Goal: Answer question/provide support: Share knowledge or assist other users

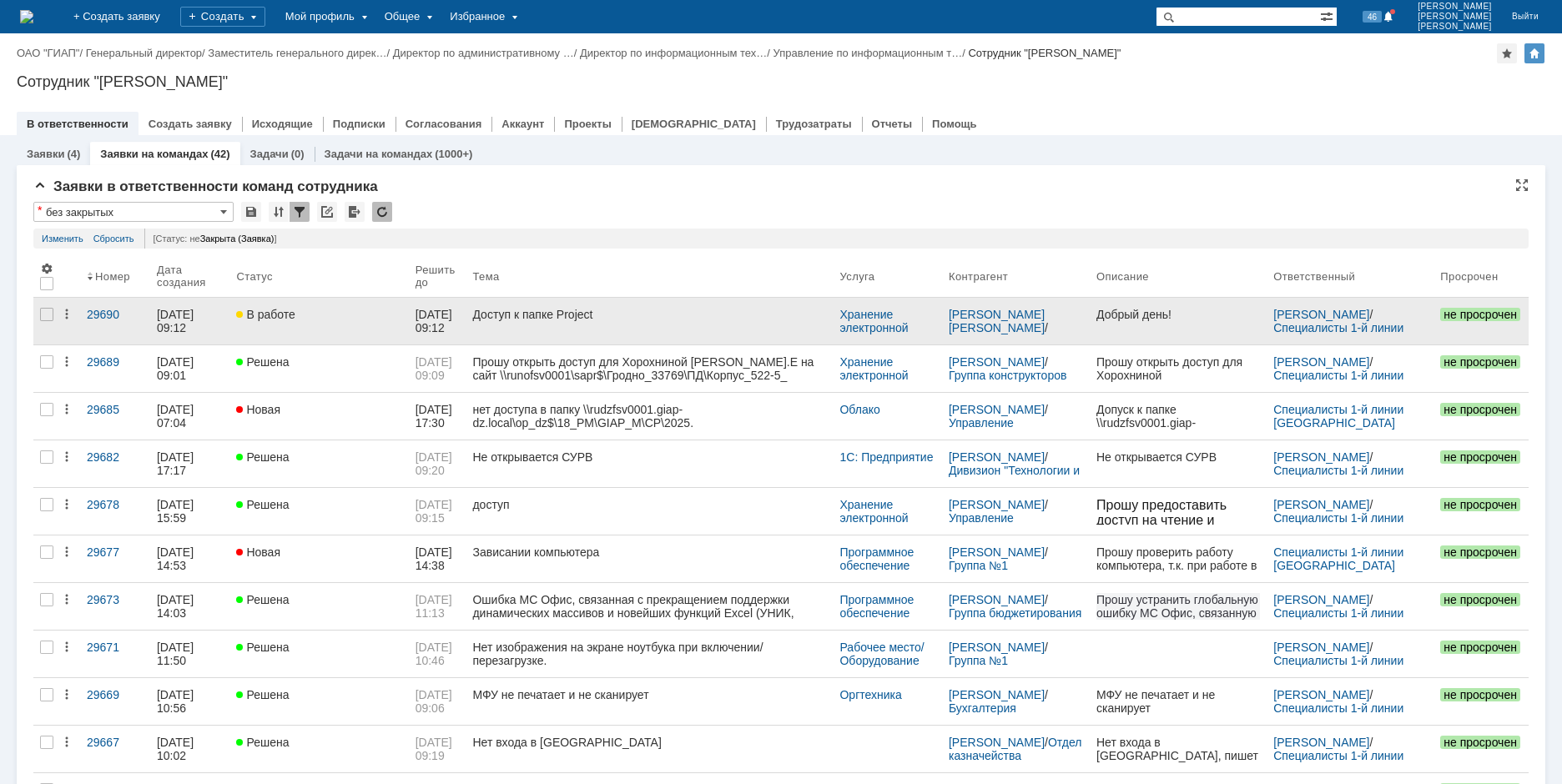
click at [518, 315] on div "Доступ к папке Project" at bounding box center [649, 315] width 354 height 13
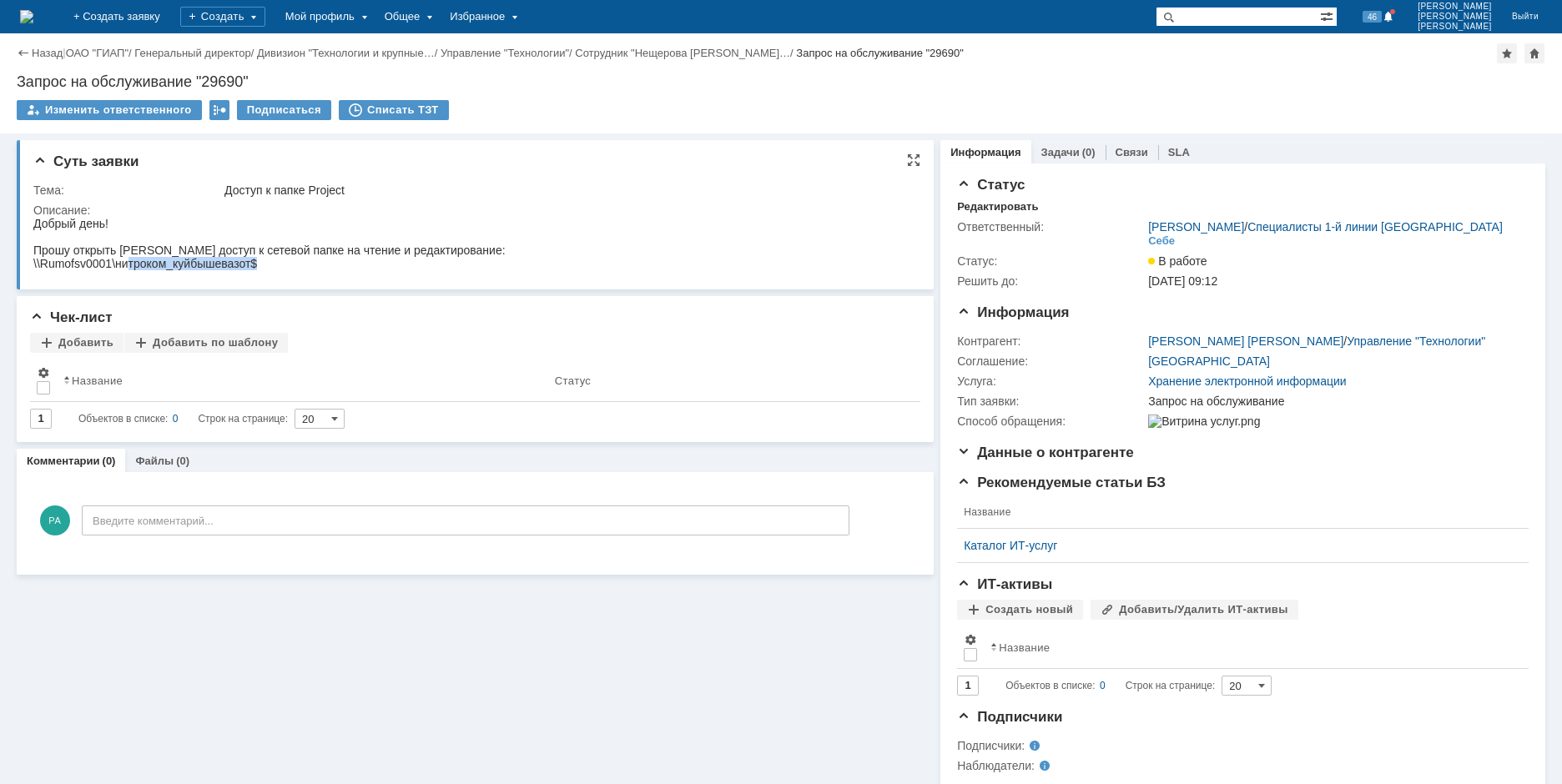
drag, startPoint x: 187, startPoint y: 264, endPoint x: 329, endPoint y: 489, distance: 266.1
click at [295, 270] on html "Добрый день! Прошу открыть [PERSON_NAME] доступ к сетевой папке на чтение и ред…" at bounding box center [468, 243] width 869 height 54
click at [292, 281] on div "Суть заявки Тема: Доступ к папке Project Описание:" at bounding box center [475, 214] width 917 height 149
drag, startPoint x: 1136, startPoint y: 393, endPoint x: 1300, endPoint y: 399, distance: 164.1
click at [1301, 406] on tr "Тип заявки: Запрос на обслуживание" at bounding box center [1240, 401] width 566 height 20
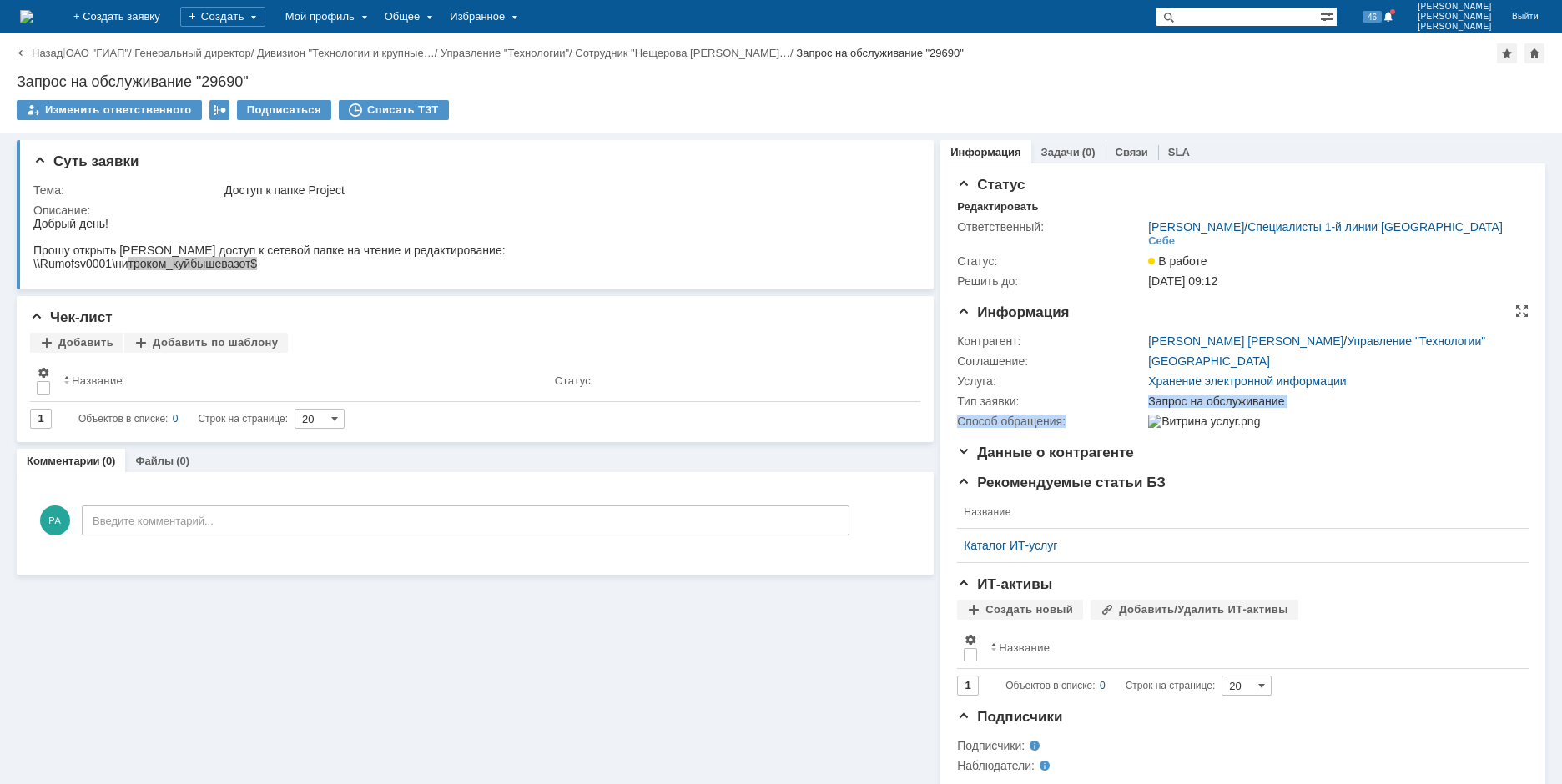
click at [1301, 404] on div "Запрос на обслуживание" at bounding box center [1334, 401] width 372 height 13
click at [1297, 397] on div "Запрос на обслуживание" at bounding box center [1334, 401] width 372 height 13
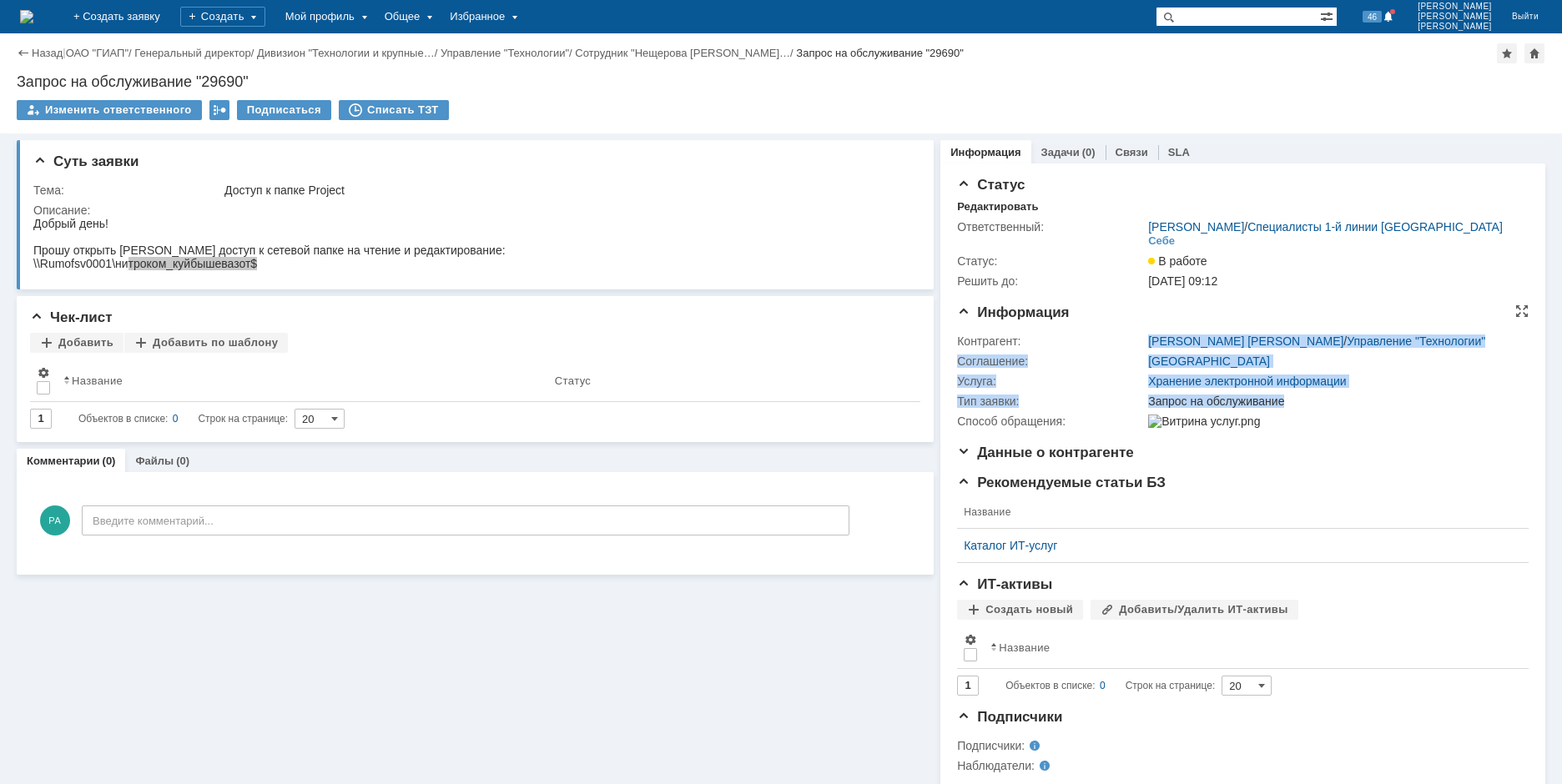
drag, startPoint x: 1185, startPoint y: 385, endPoint x: 1130, endPoint y: 336, distance: 73.7
click at [1130, 336] on tbody "Контрагент: [PERSON_NAME] [PERSON_NAME] / Управление "Технологии" Соглашение: М…" at bounding box center [1240, 382] width 566 height 100
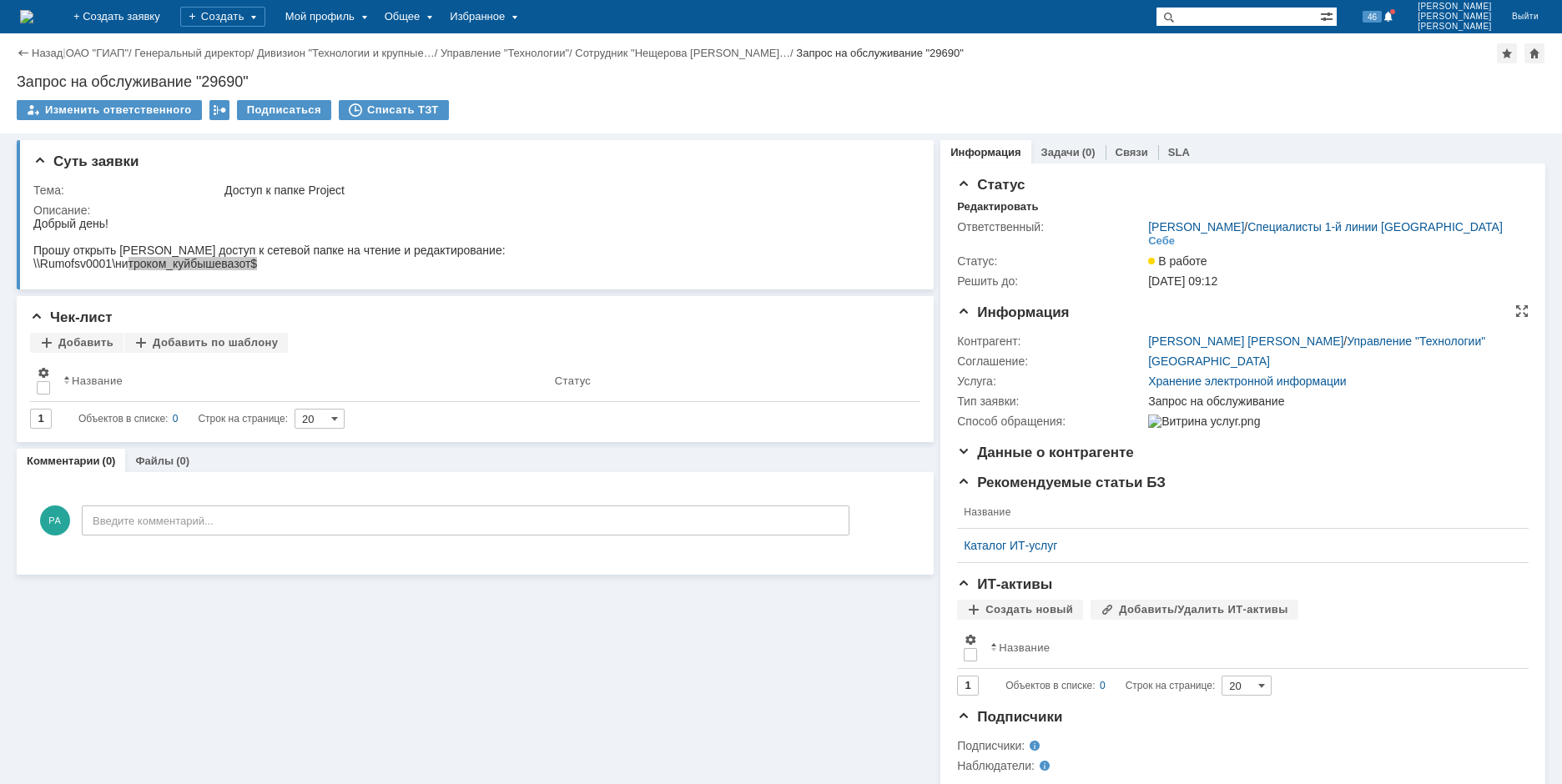
click at [1289, 444] on div "Информация Контрагент: [PERSON_NAME] [PERSON_NAME] / Управление "Технологии" Со…" at bounding box center [1242, 374] width 572 height 140
click at [314, 266] on div "\\Rumofsv0001\нитроком_куйбышевазот$" at bounding box center [270, 264] width 472 height 13
drag, startPoint x: 215, startPoint y: 252, endPoint x: 111, endPoint y: 261, distance: 104.4
click at [111, 261] on div "\\Rumofsv0001\нитроком_куйбышевазот$" at bounding box center [270, 264] width 472 height 13
click at [260, 266] on div "\\Rumofsv0001\нитроком_куйбышевазот$" at bounding box center [270, 264] width 472 height 13
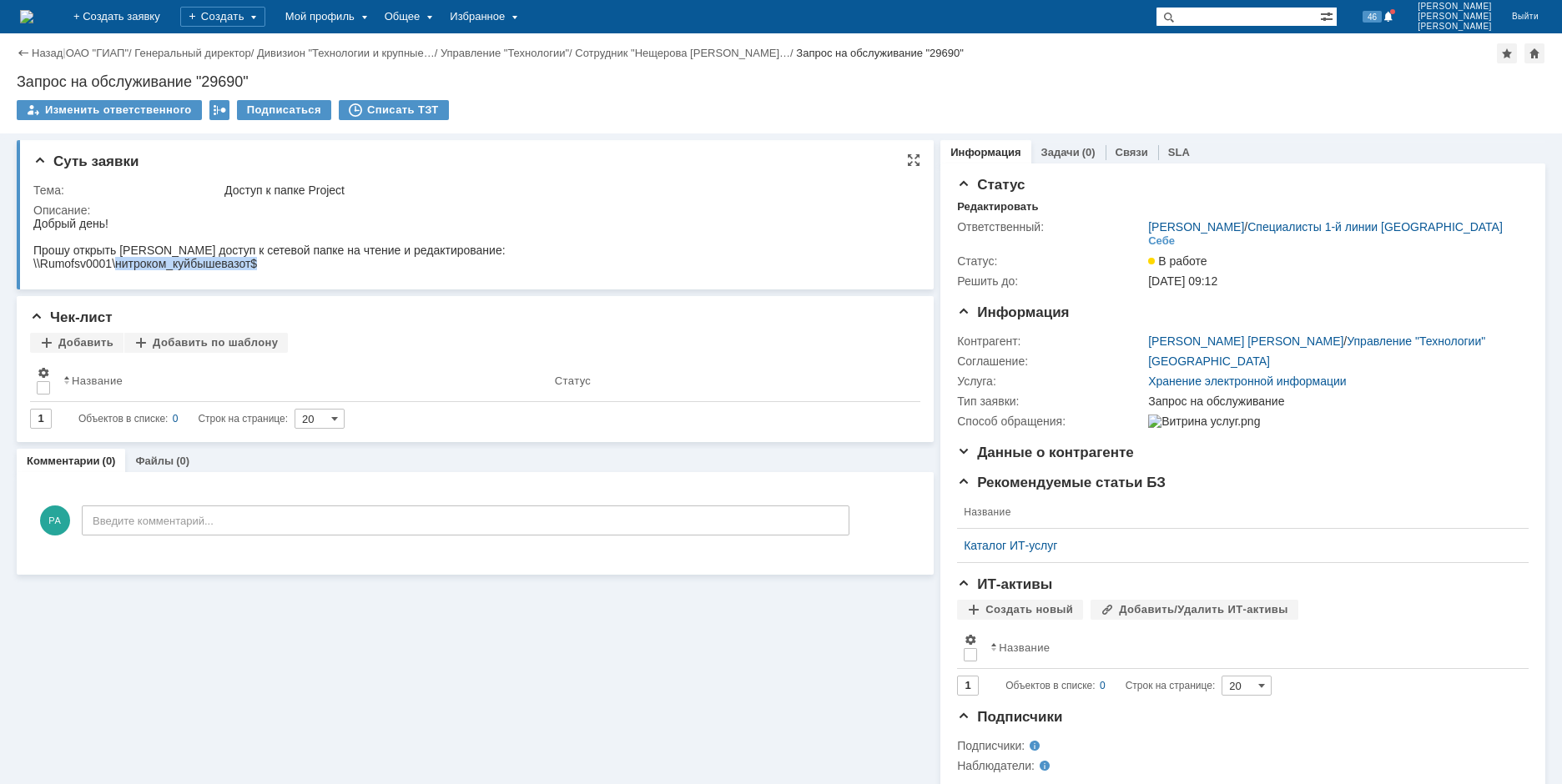
drag, startPoint x: 260, startPoint y: 266, endPoint x: 121, endPoint y: 260, distance: 139.1
click at [121, 260] on div "\\Rumofsv0001\нитроком_куйбышевазот$" at bounding box center [270, 264] width 472 height 13
click at [257, 258] on div "\\Rumofsv0001\нитроком_куйбышевазот$" at bounding box center [270, 264] width 472 height 13
click at [1122, 156] on link "Связи" at bounding box center [1132, 151] width 33 height 13
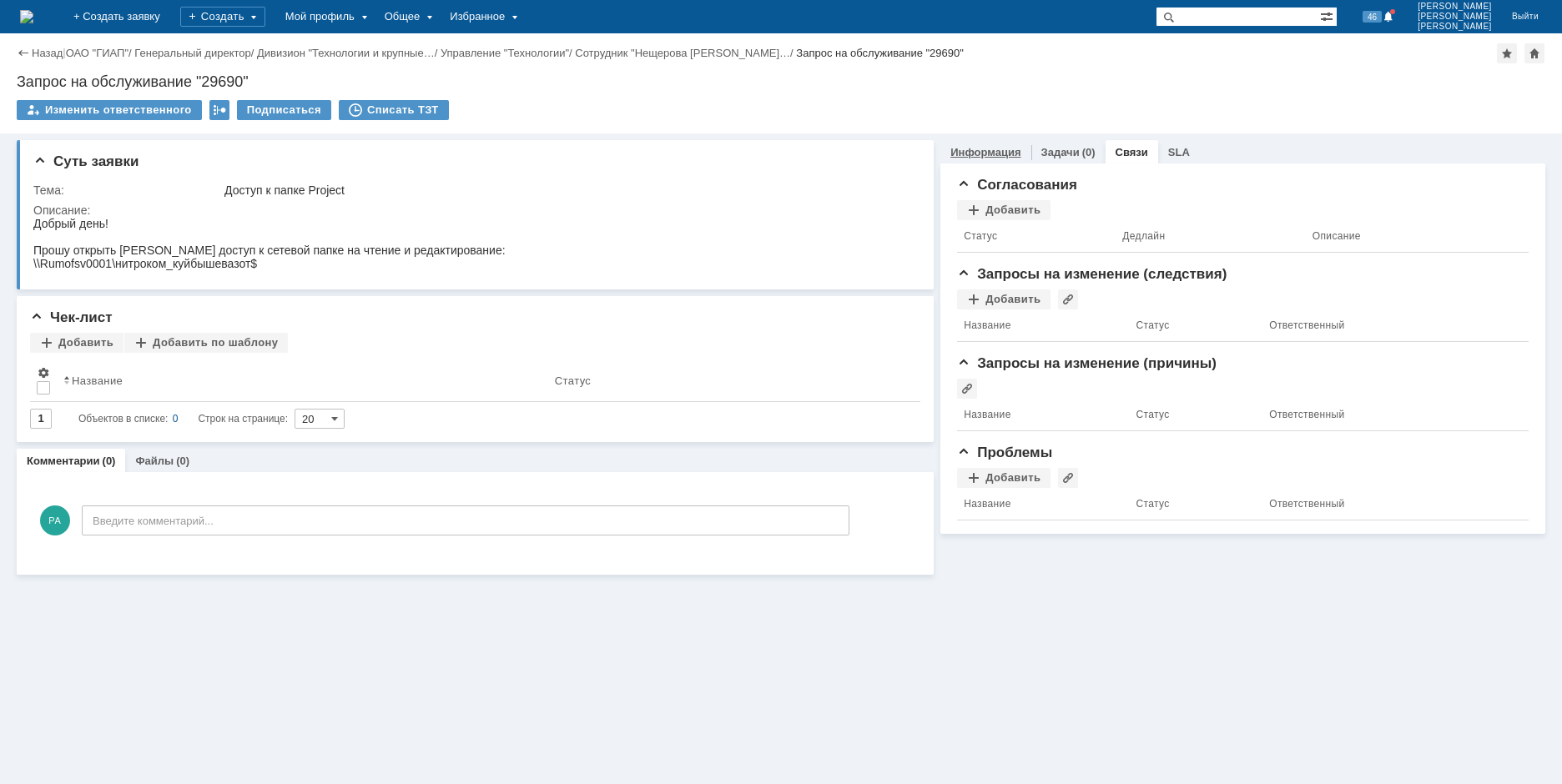
click at [989, 153] on link "Информация" at bounding box center [985, 151] width 70 height 13
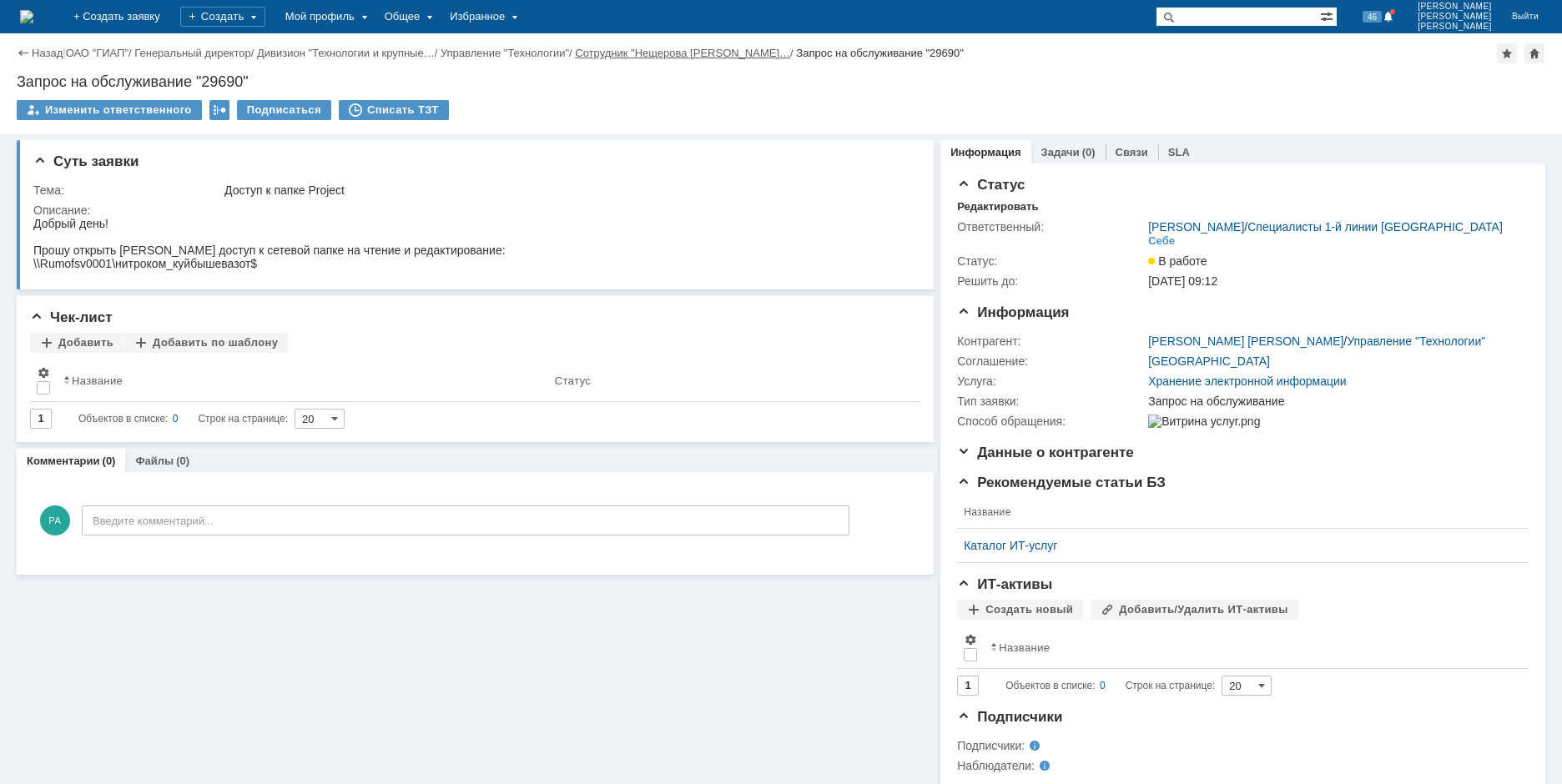
click at [729, 51] on link "Сотрудник "Нещерова [PERSON_NAME]…" at bounding box center [682, 53] width 215 height 13
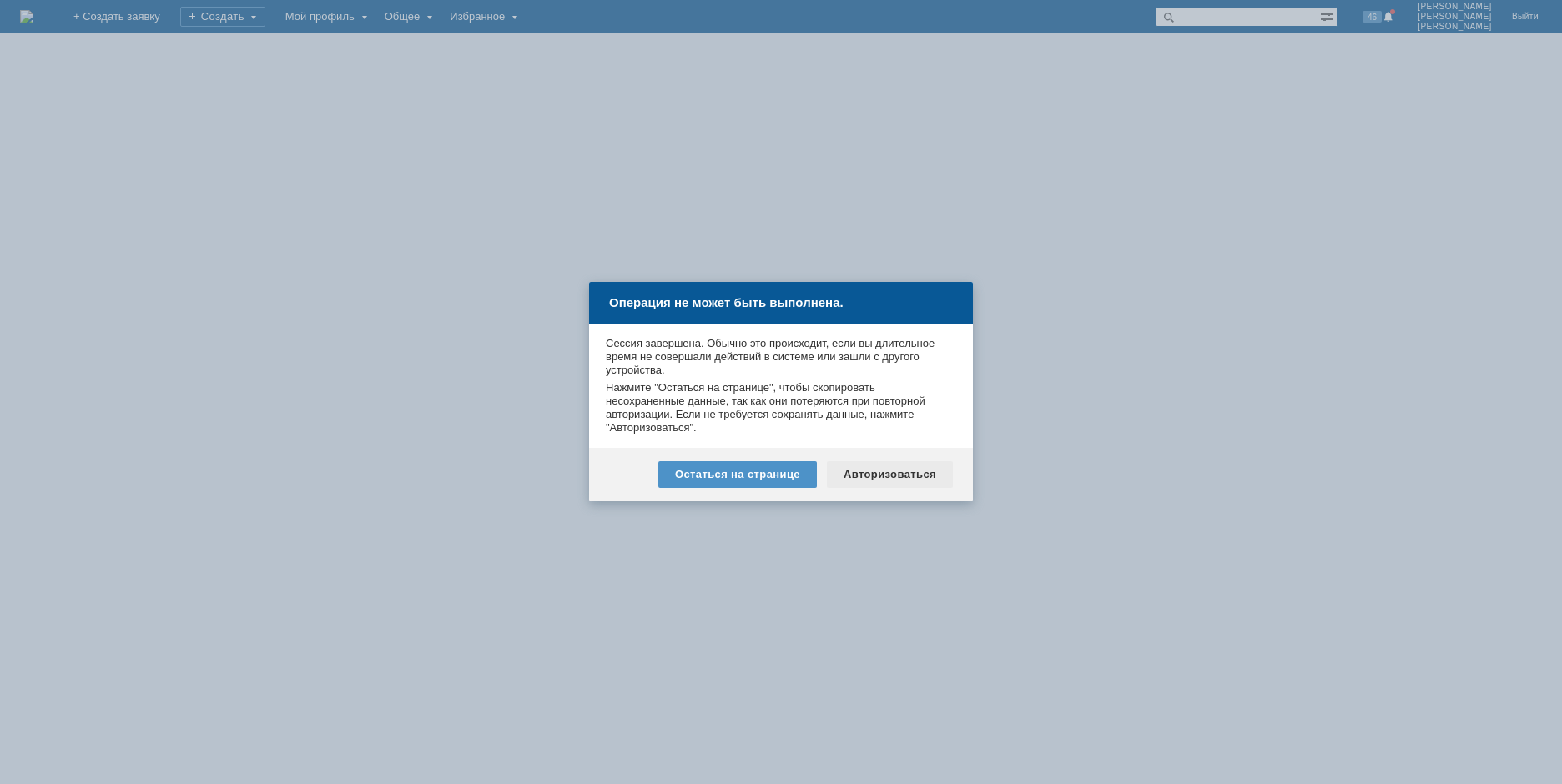
click at [892, 469] on div "Авторизоваться" at bounding box center [890, 474] width 126 height 27
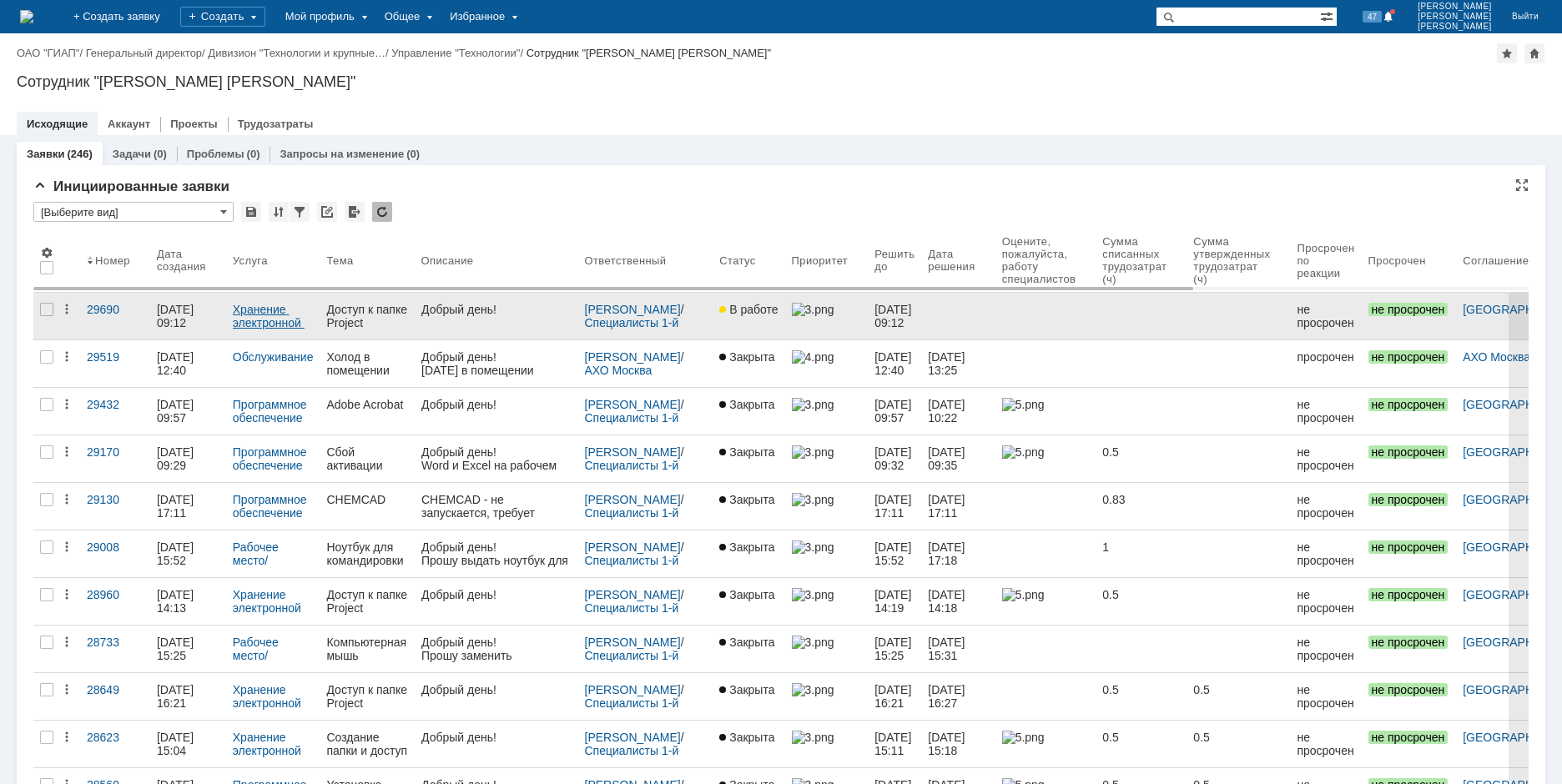
click at [275, 320] on link "Хранение электронной информации" at bounding box center [269, 323] width 72 height 40
click at [381, 307] on div "Доступ к папке Project" at bounding box center [367, 316] width 81 height 27
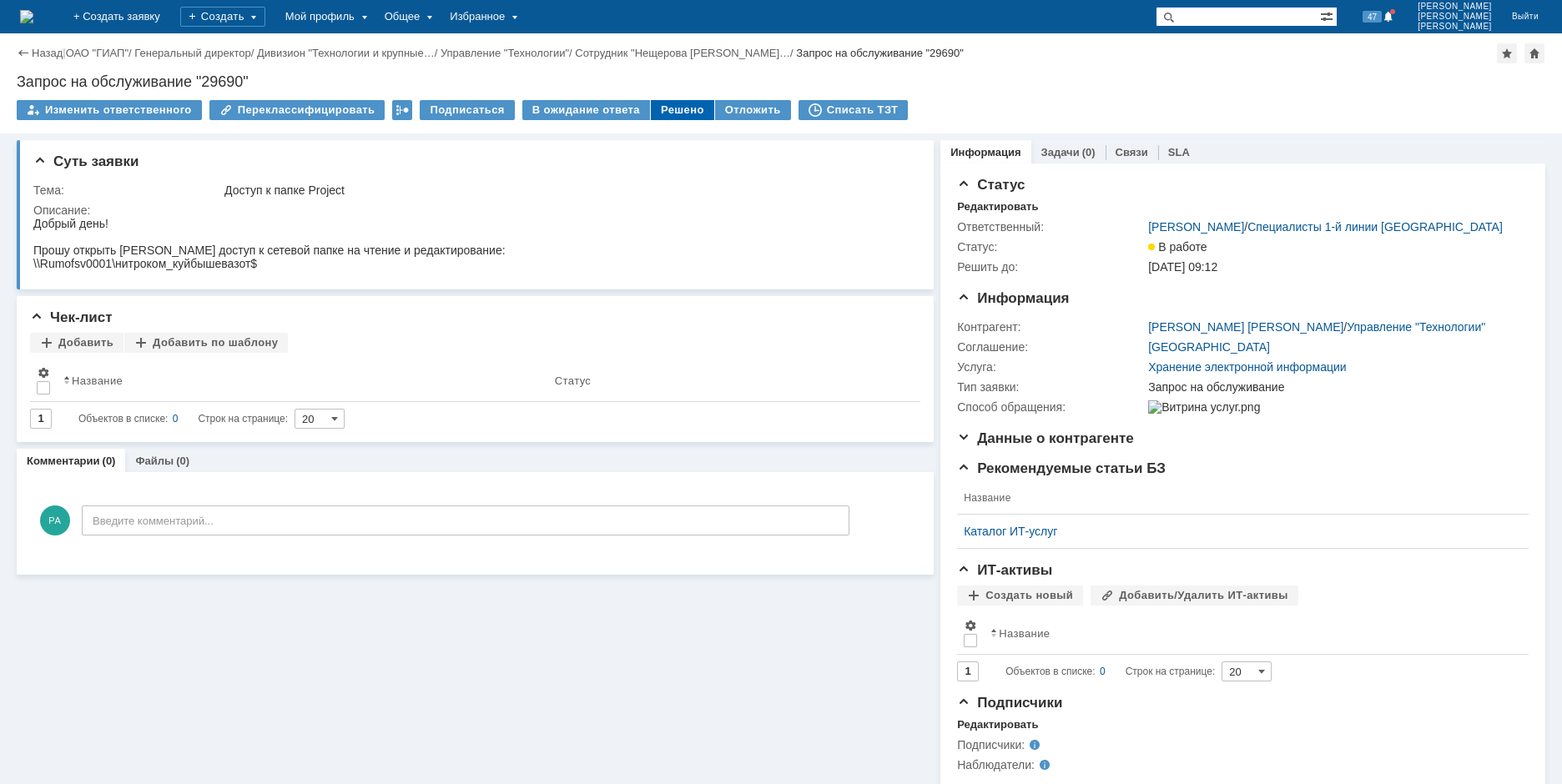
click at [668, 114] on div "Решено" at bounding box center [683, 110] width 64 height 20
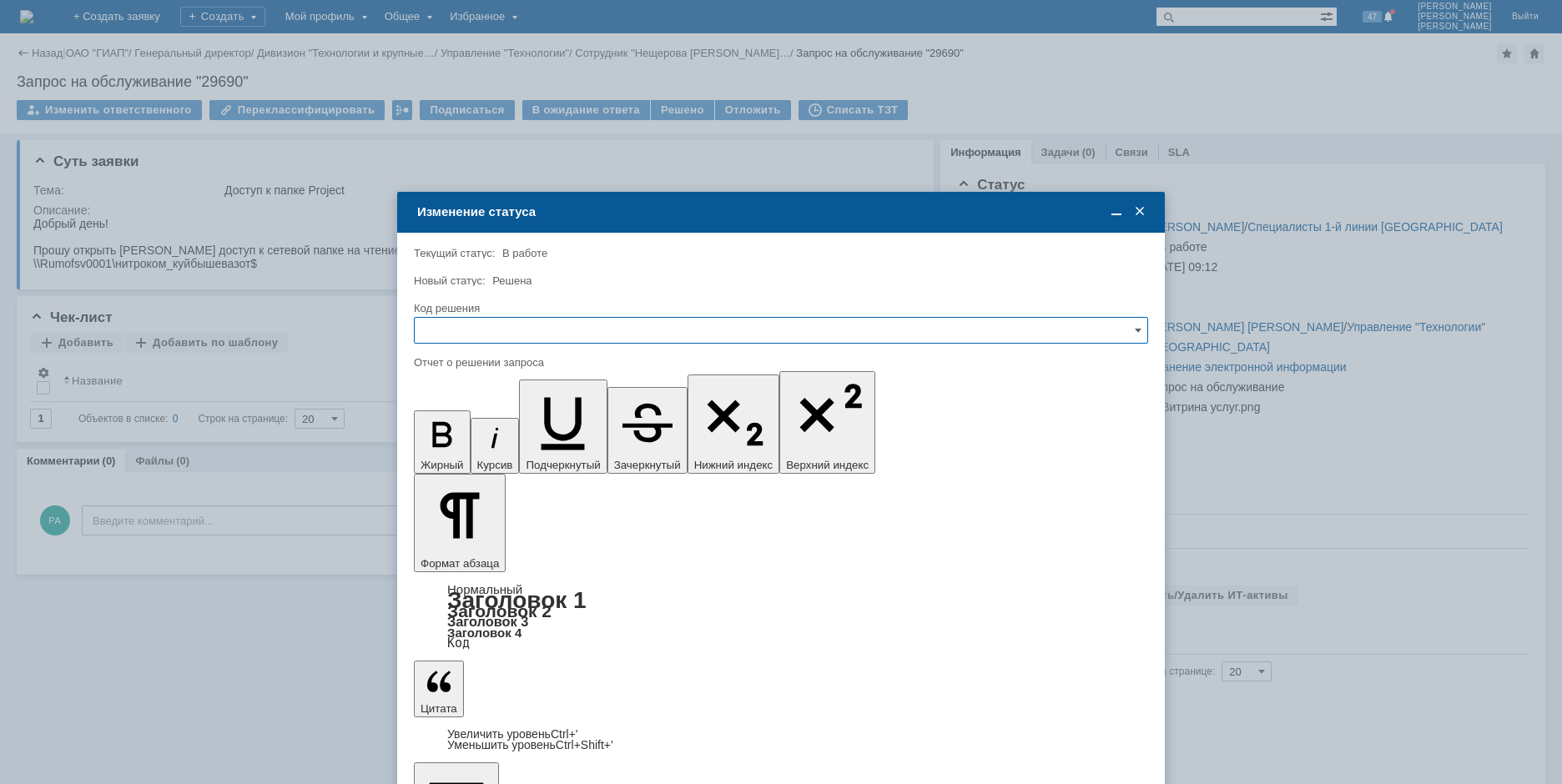
click at [465, 320] on input "text" at bounding box center [780, 331] width 734 height 27
click at [473, 444] on span "Решено" at bounding box center [780, 443] width 712 height 13
type input "Решено"
